Goal: Task Accomplishment & Management: Use online tool/utility

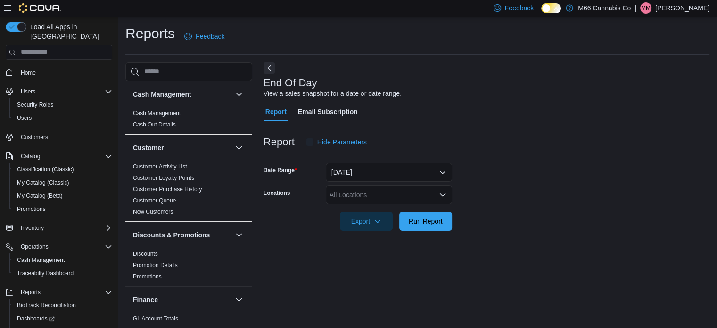
scroll to position [6, 0]
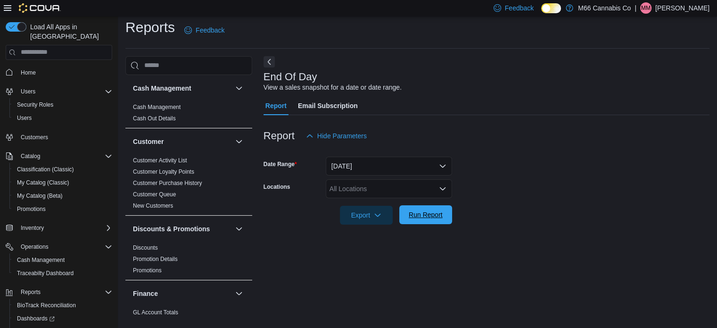
click at [436, 218] on span "Run Report" at bounding box center [426, 214] width 34 height 9
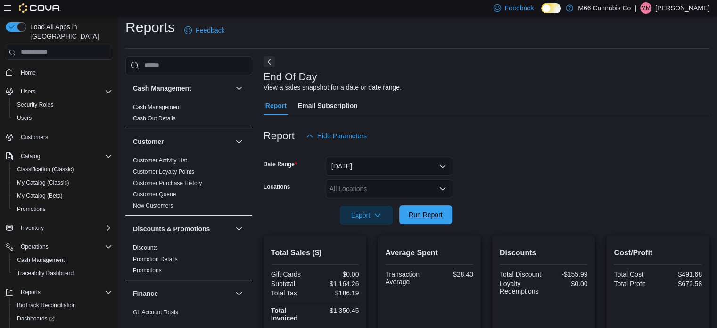
click at [426, 221] on span "Run Report" at bounding box center [426, 214] width 42 height 19
